Goal: Task Accomplishment & Management: Manage account settings

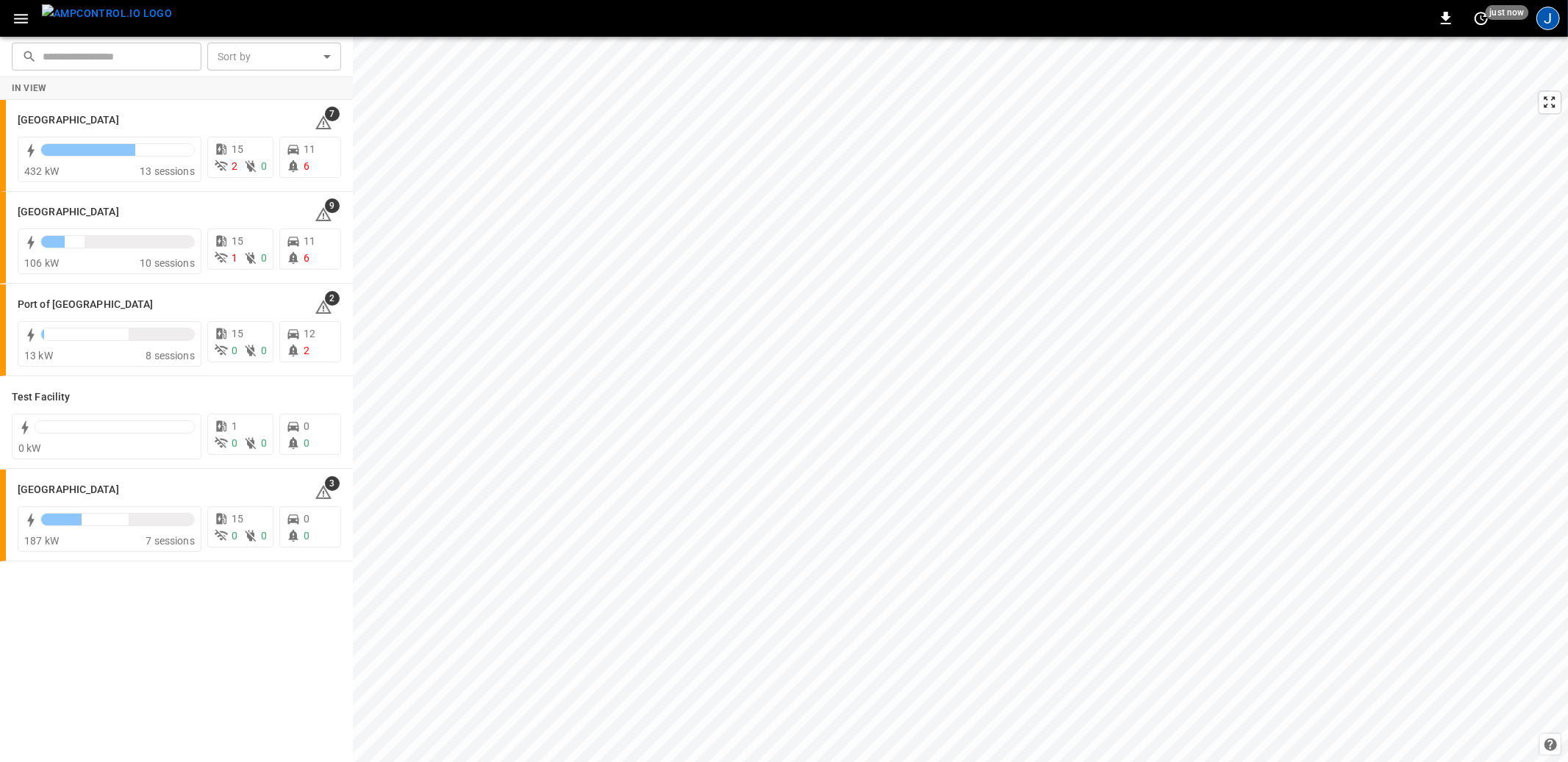
click at [1550, 24] on div "J" at bounding box center [1548, 18] width 24 height 24
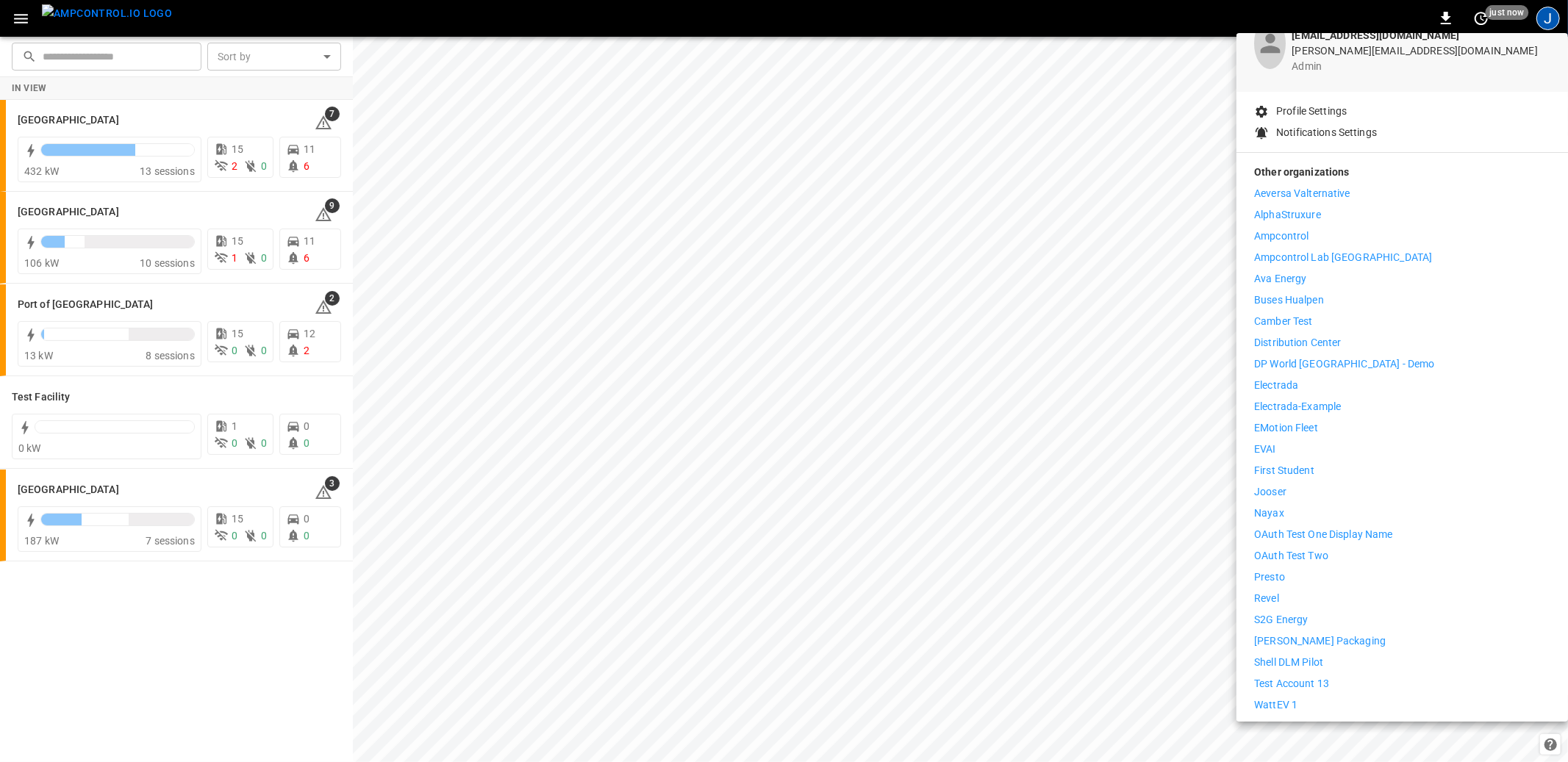
scroll to position [138, 0]
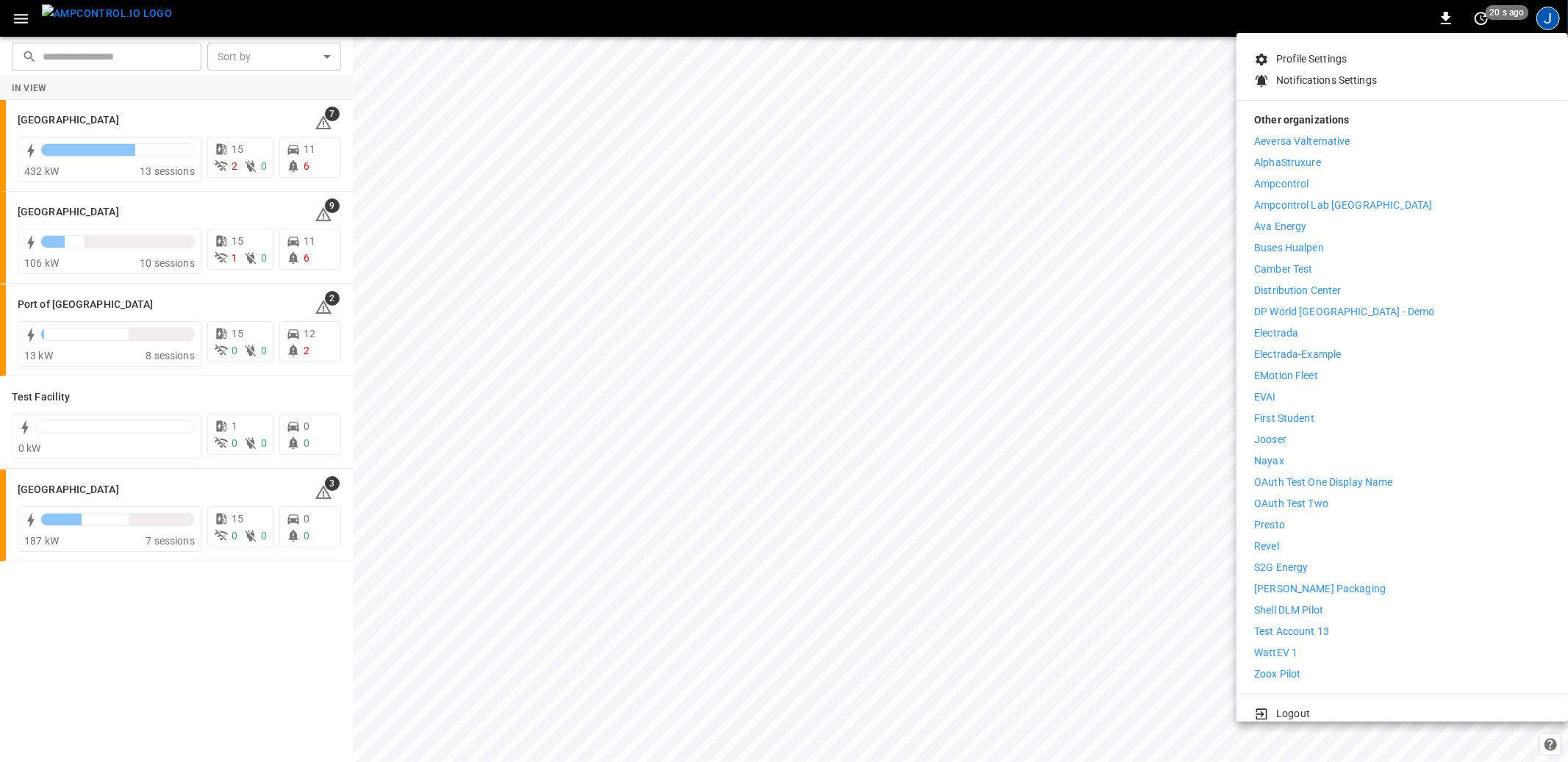
click at [1275, 707] on li "Logout" at bounding box center [1402, 714] width 296 height 15
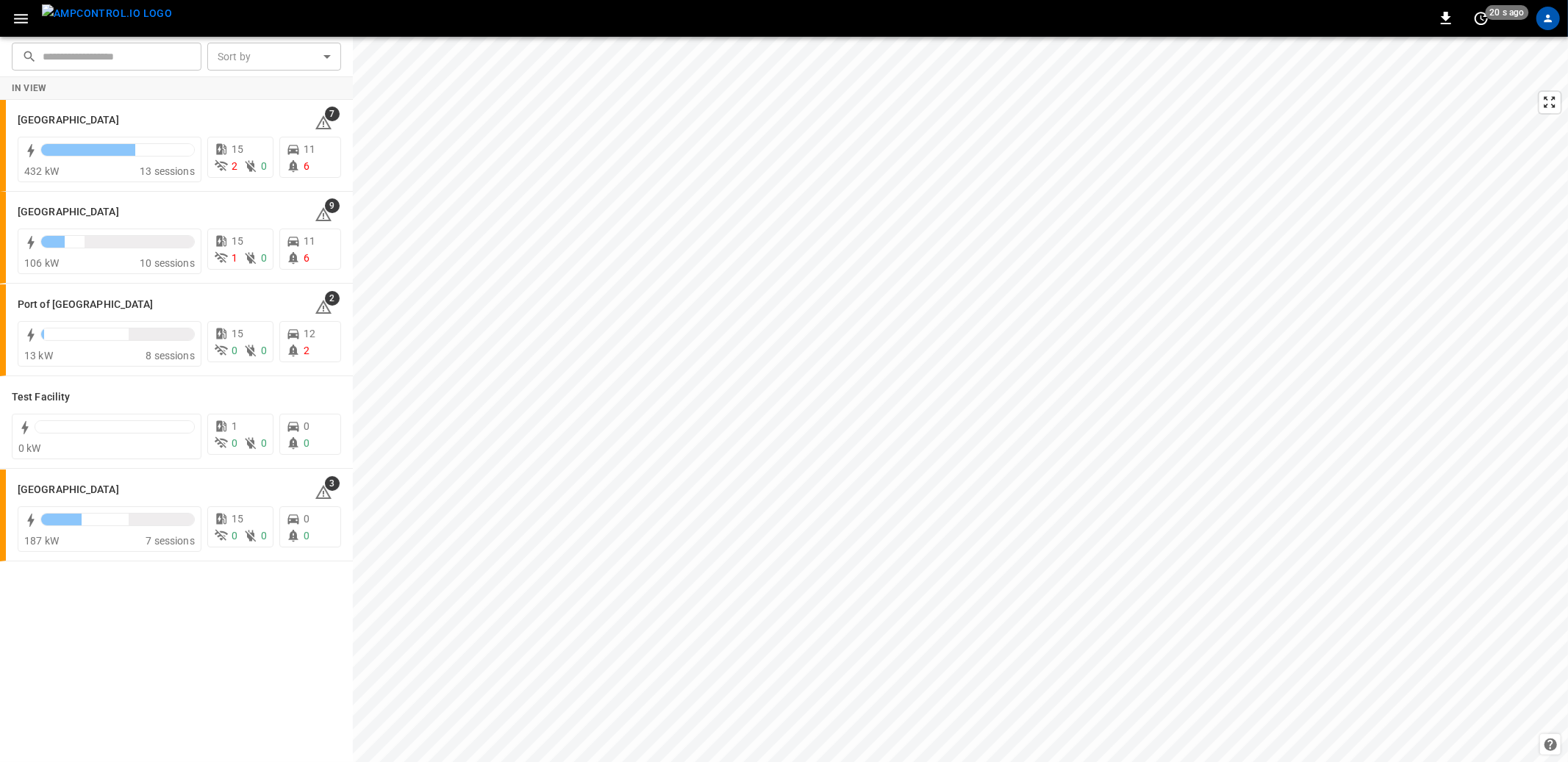
scroll to position [0, 0]
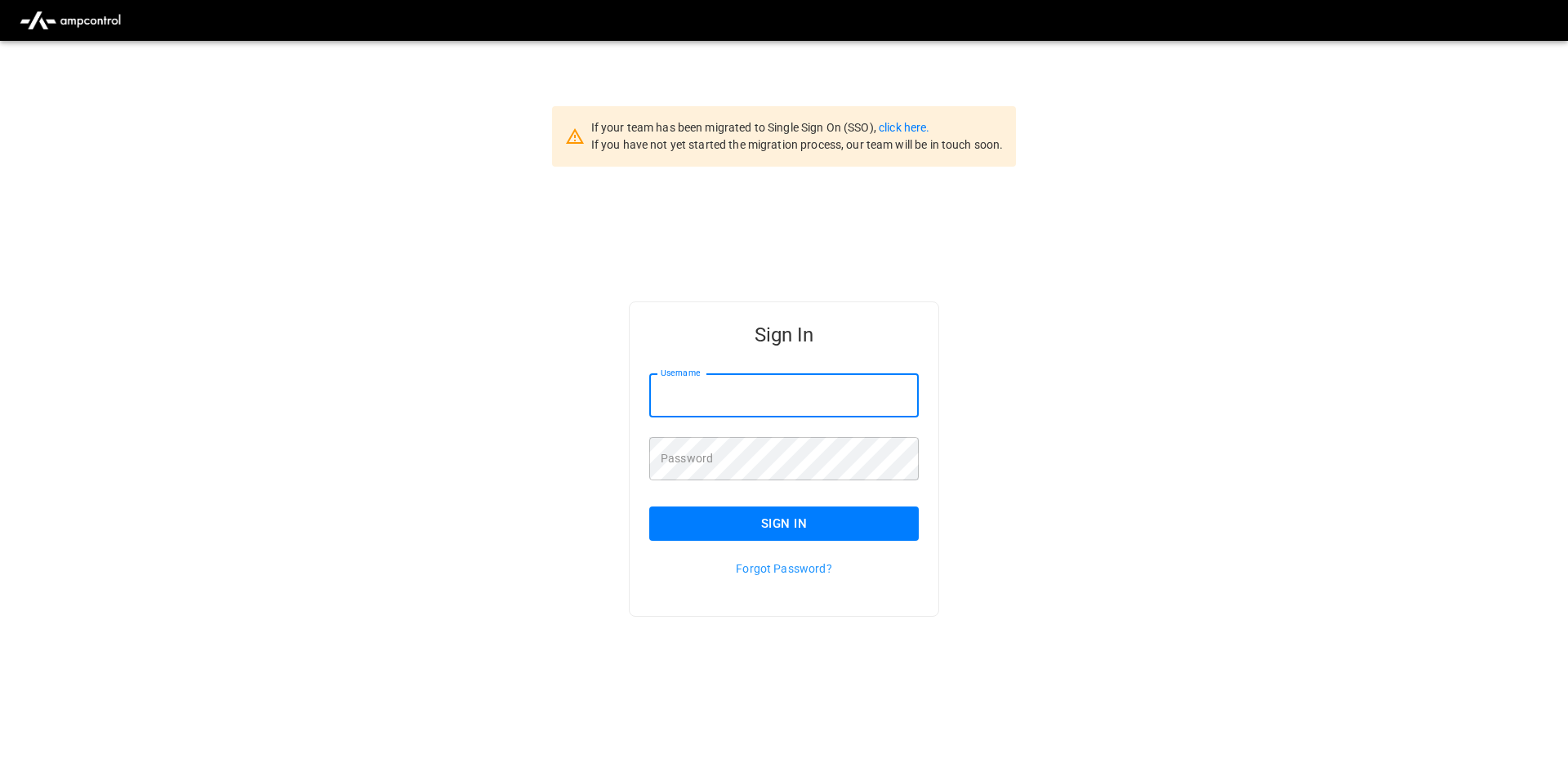
click at [748, 386] on input "Username" at bounding box center [784, 395] width 269 height 43
click at [545, 475] on div "Sign In Username Username Password Password Sign In Forgot Password?" at bounding box center [784, 485] width 1568 height 637
click at [902, 124] on link "click here." at bounding box center [904, 127] width 50 height 14
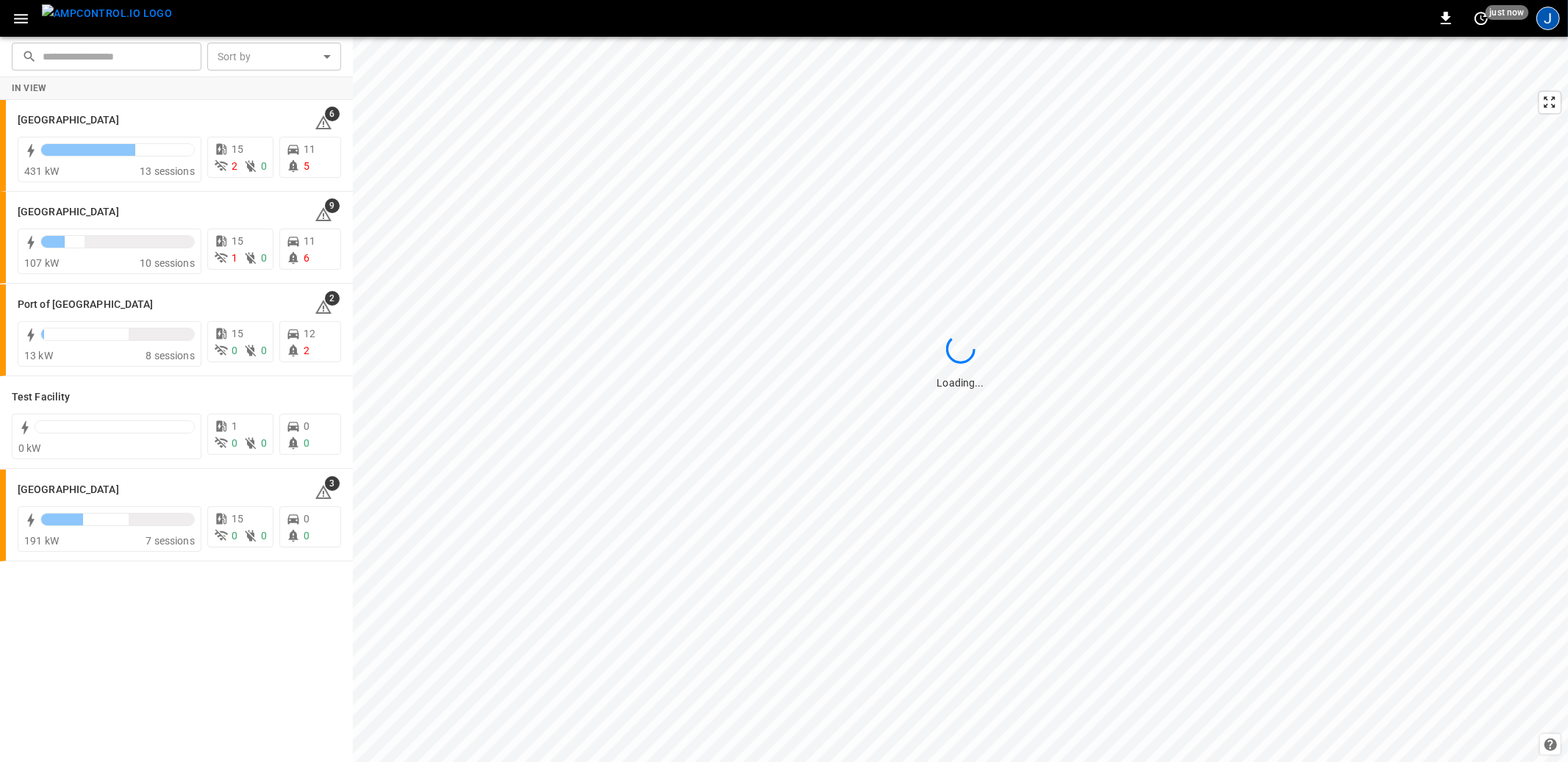
click at [1545, 19] on div "J" at bounding box center [1548, 18] width 24 height 24
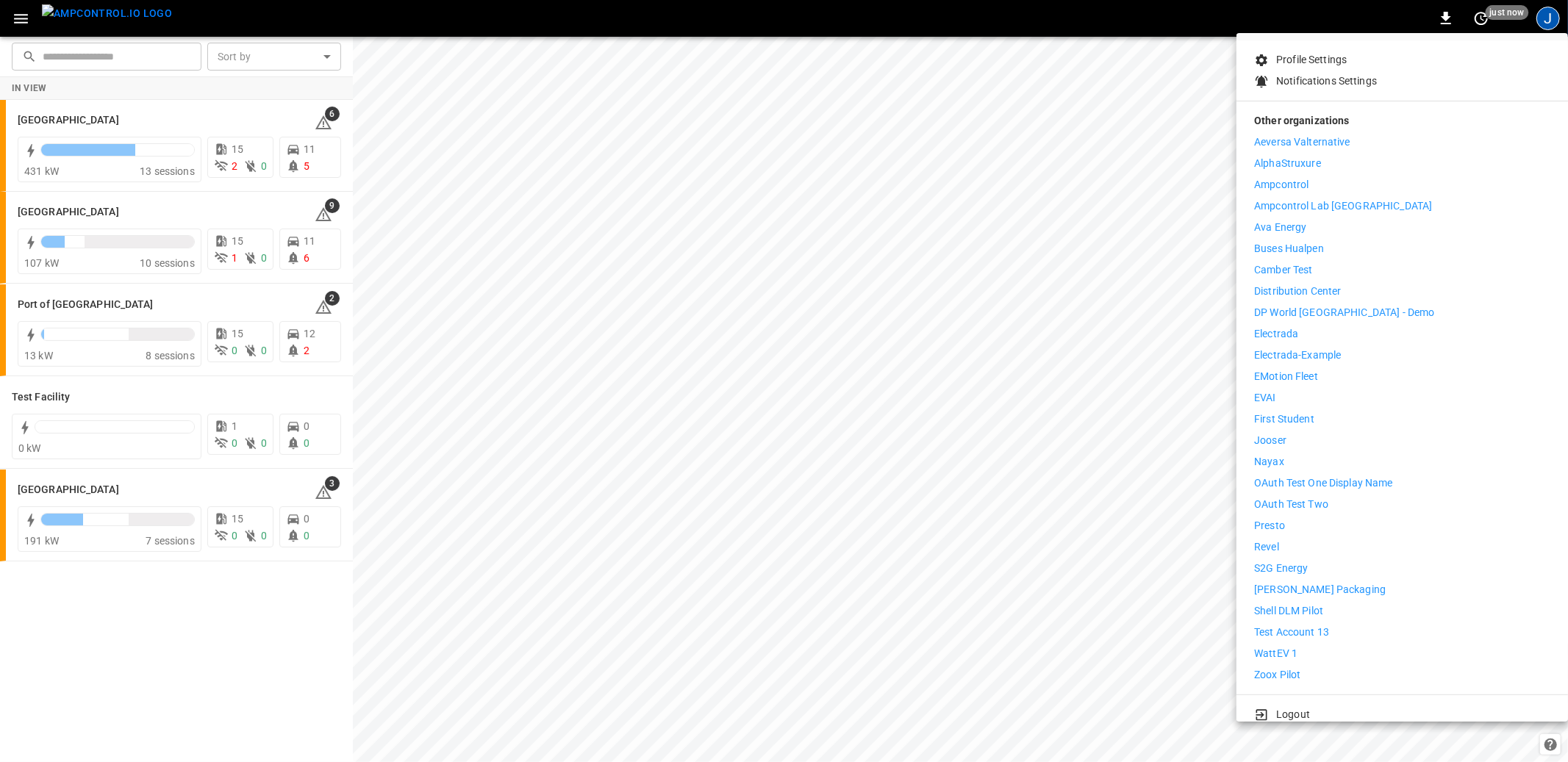
scroll to position [138, 0]
click at [853, 26] on div at bounding box center [784, 381] width 1568 height 762
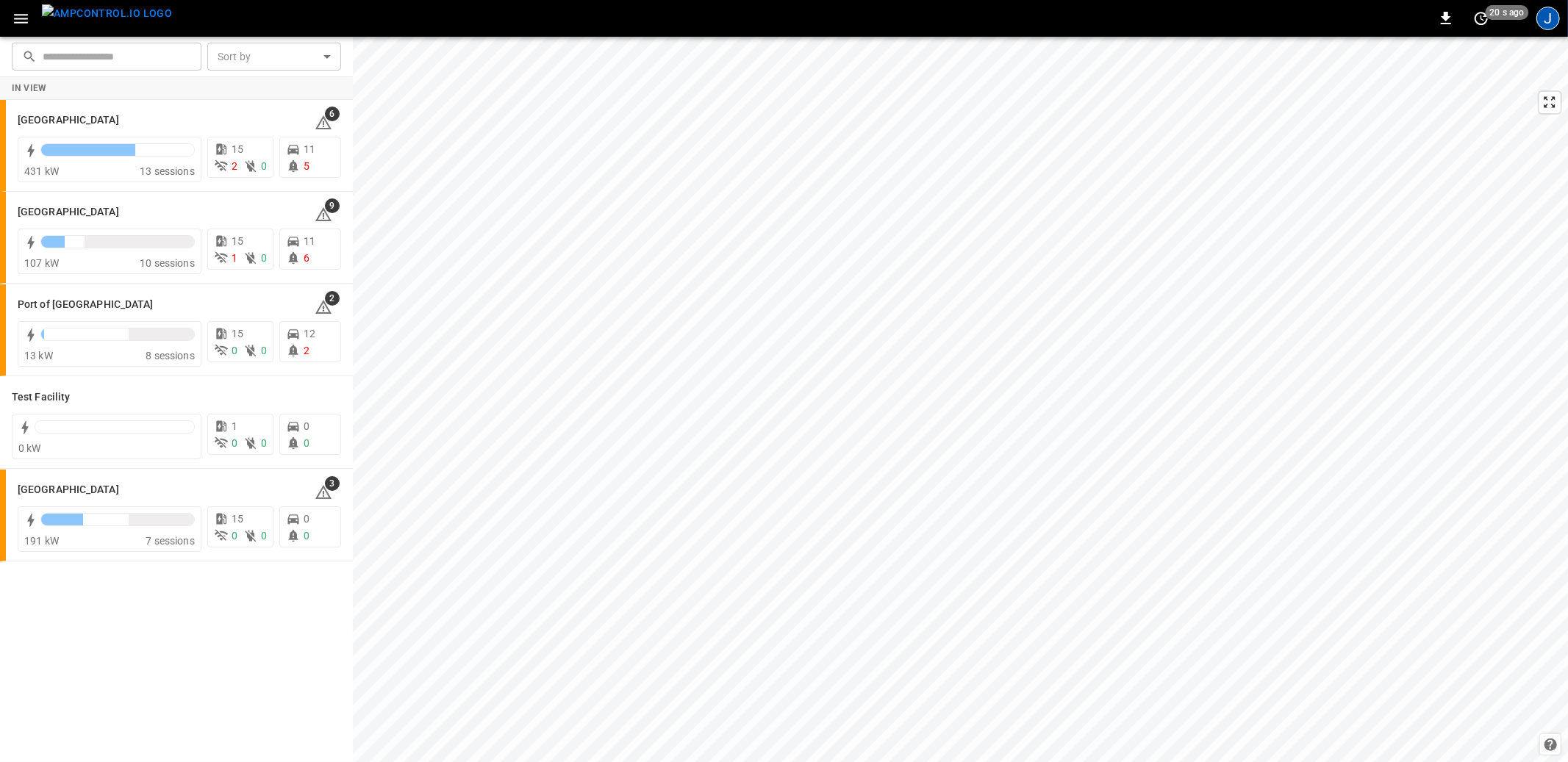
click at [1557, 14] on div "J" at bounding box center [1548, 18] width 24 height 24
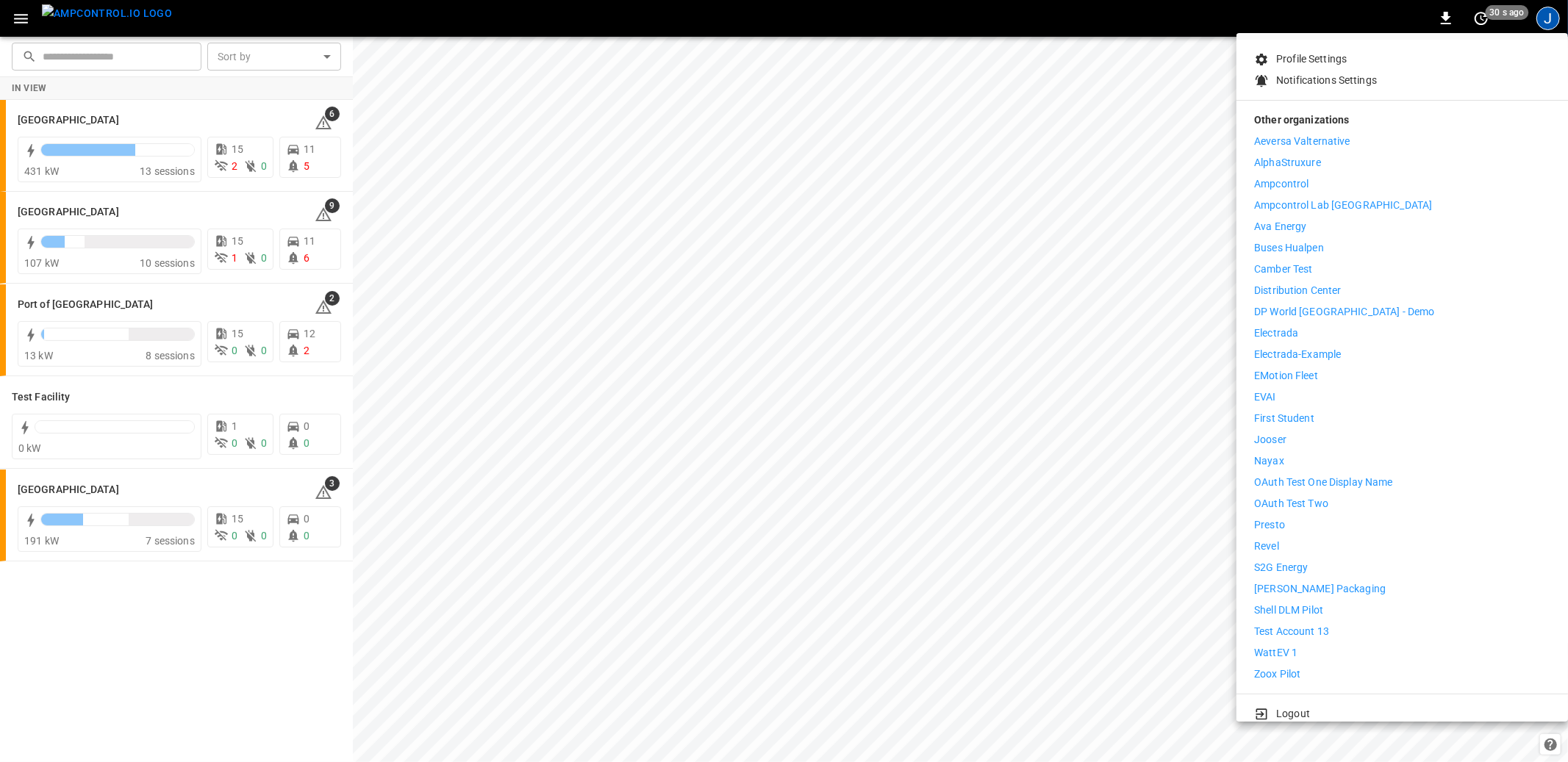
click at [1335, 432] on li "Jooser" at bounding box center [1402, 439] width 296 height 15
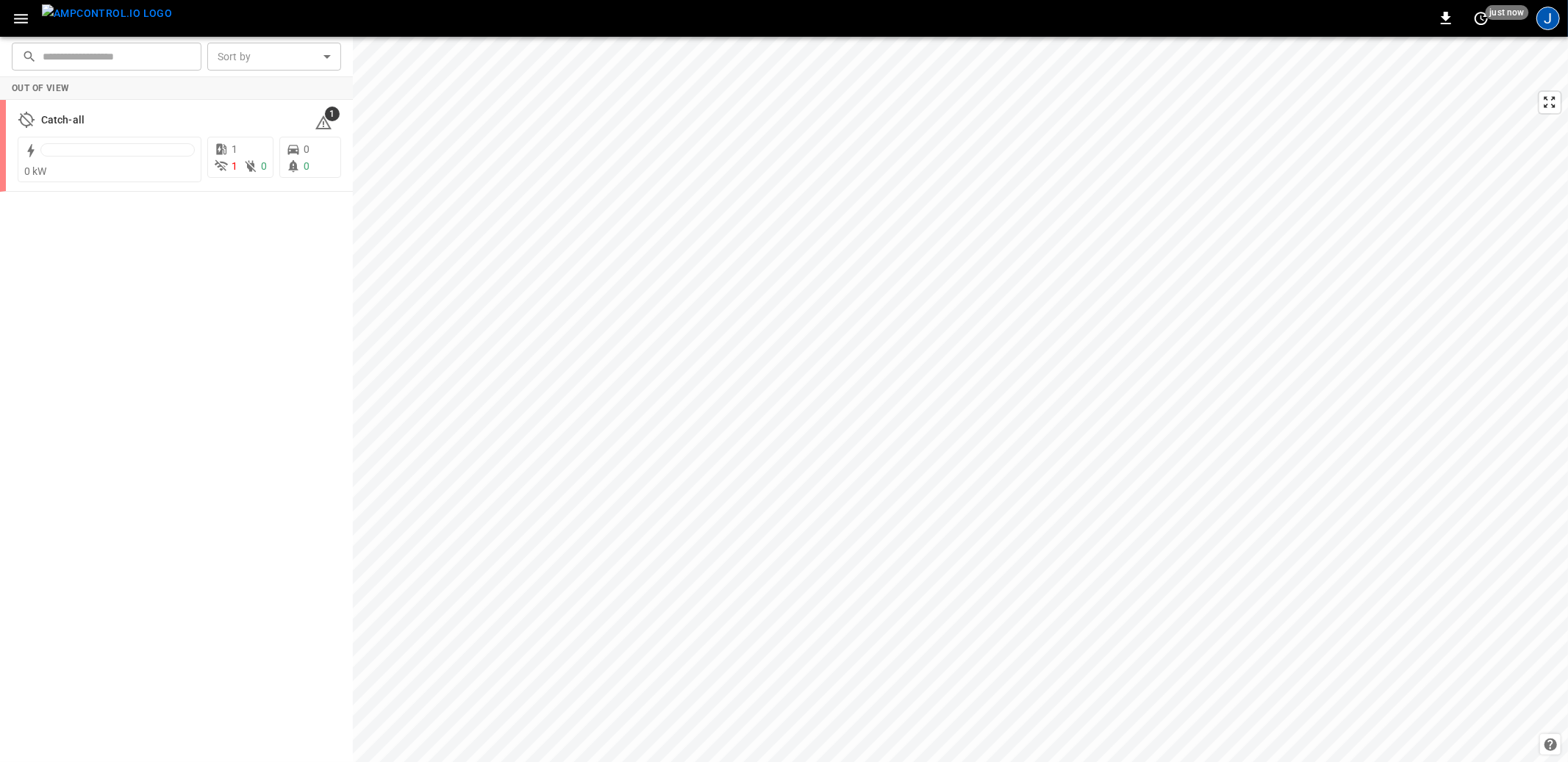
click at [1556, 17] on div "J" at bounding box center [1548, 18] width 24 height 24
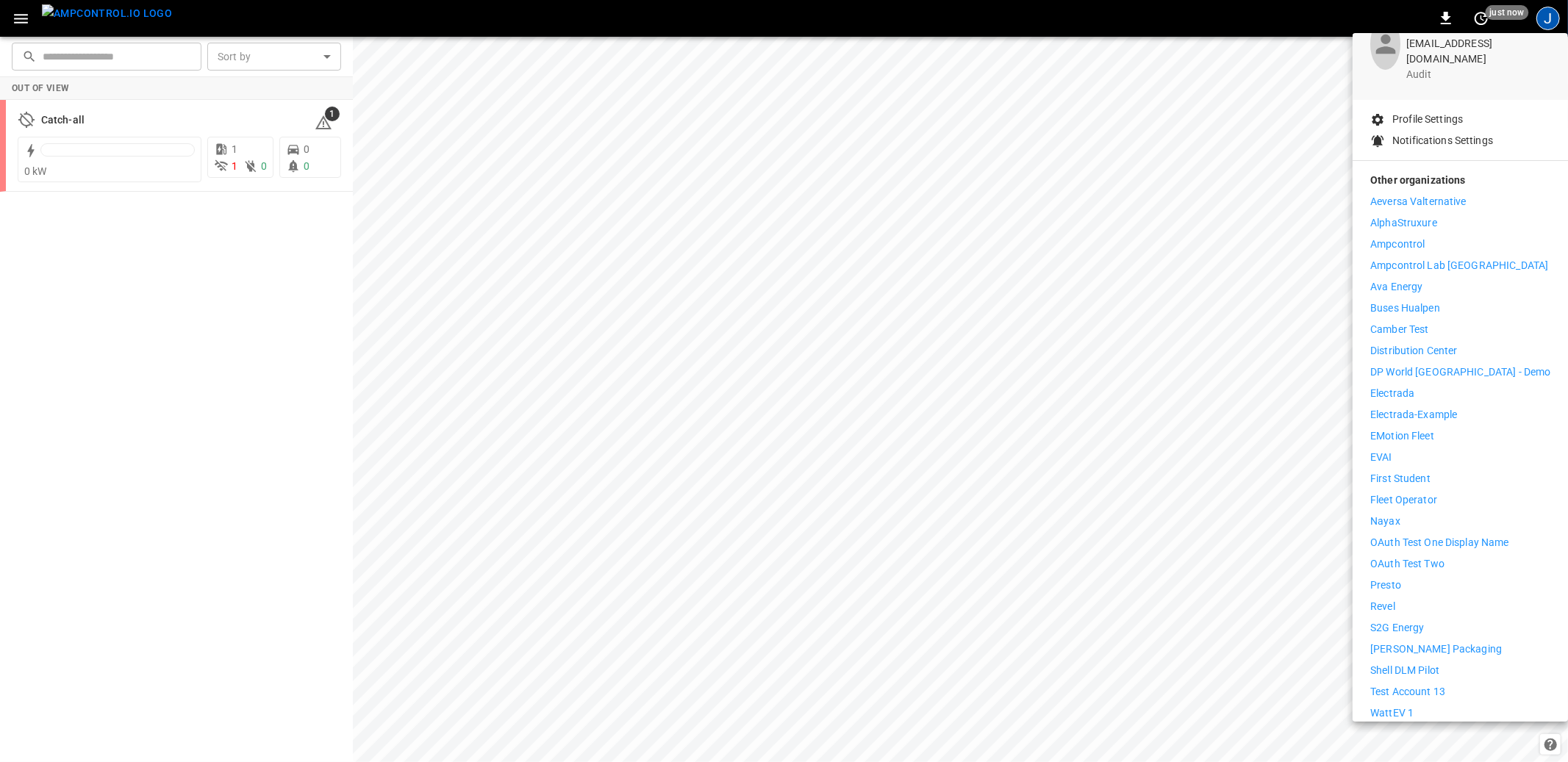
scroll to position [138, 0]
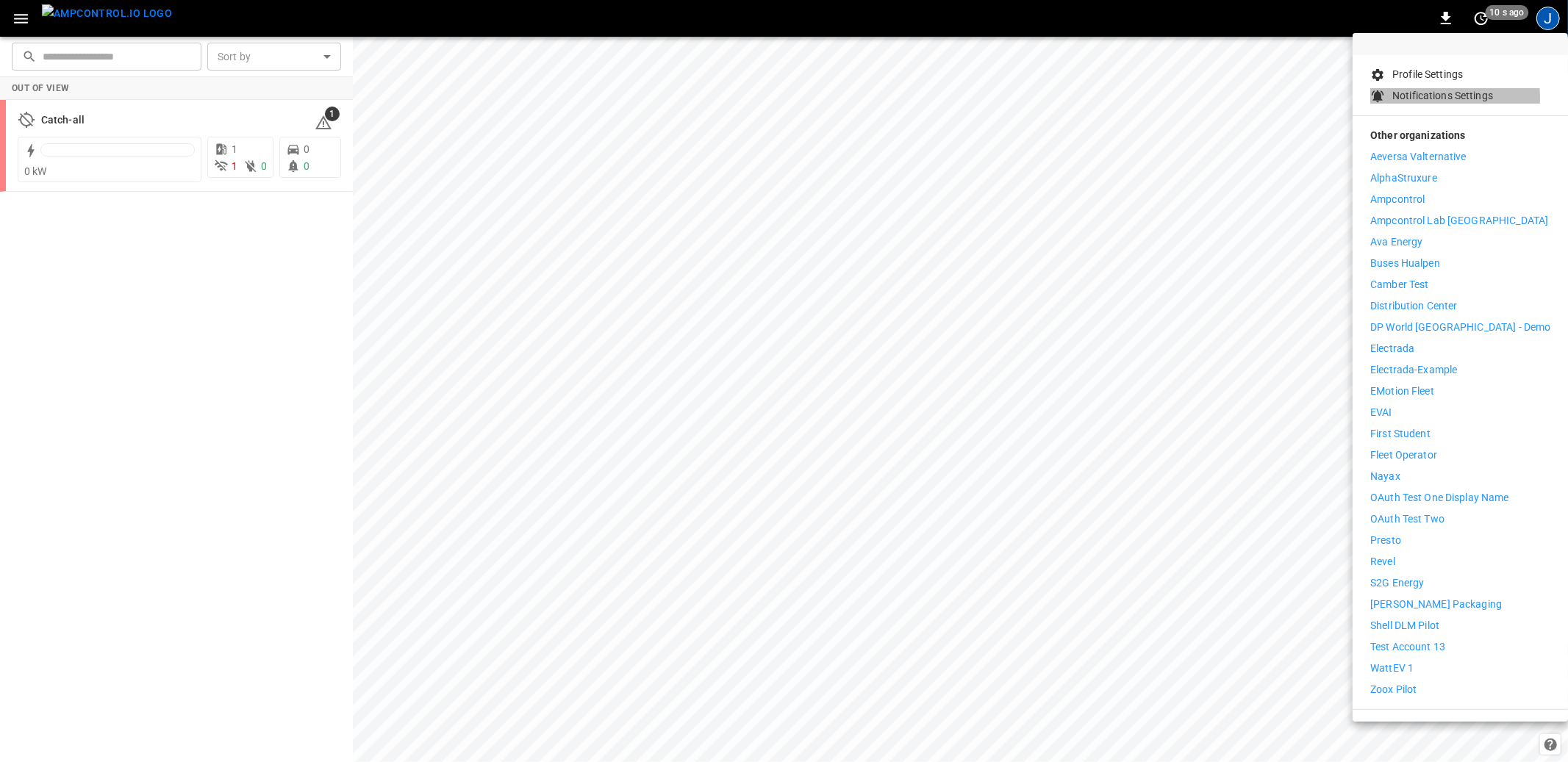
click at [1427, 88] on p "Notifications Settings" at bounding box center [1443, 96] width 101 height 15
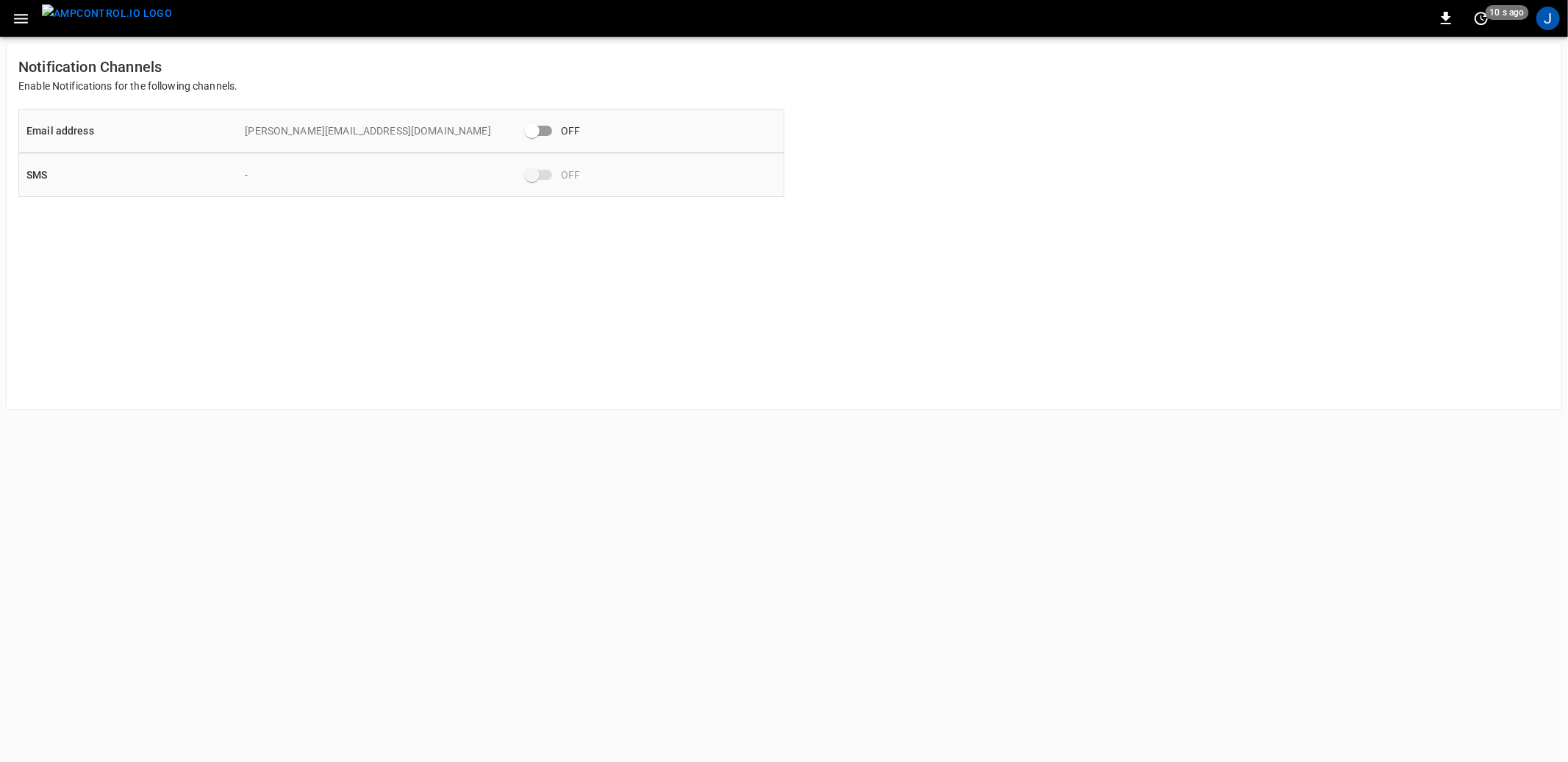
click at [1047, 111] on div "Notification Channels Enable Notifications for the following channels. Email ad…" at bounding box center [784, 226] width 1557 height 367
click at [1561, 15] on div "J" at bounding box center [1549, 18] width 28 height 28
click at [1549, 22] on div "J" at bounding box center [1548, 18] width 24 height 24
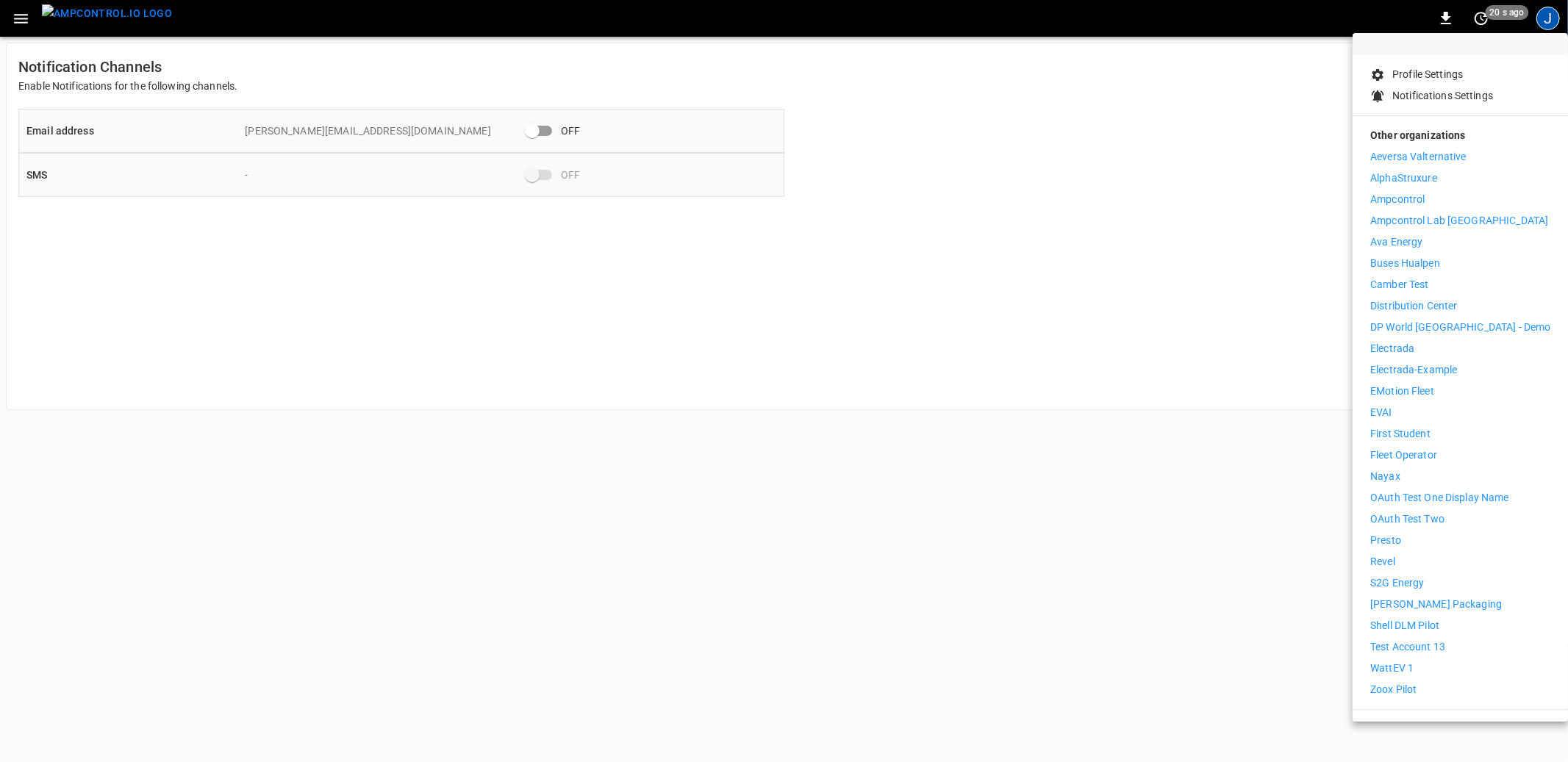
click at [1052, 413] on div at bounding box center [784, 381] width 1568 height 762
